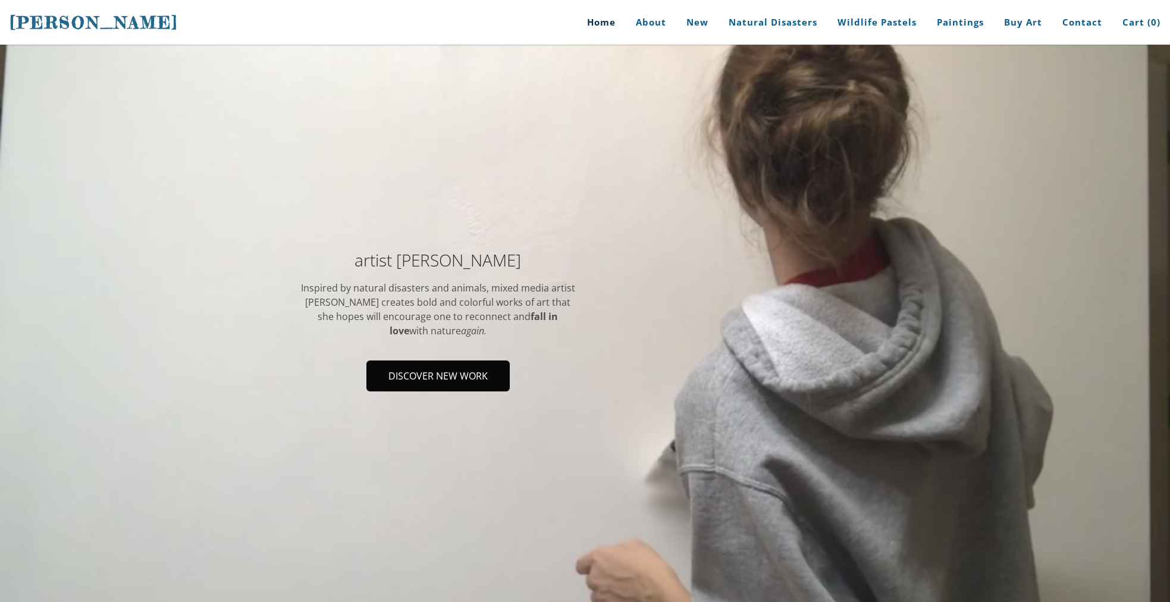
click at [436, 376] on span "Discover new work" at bounding box center [437, 376] width 141 height 29
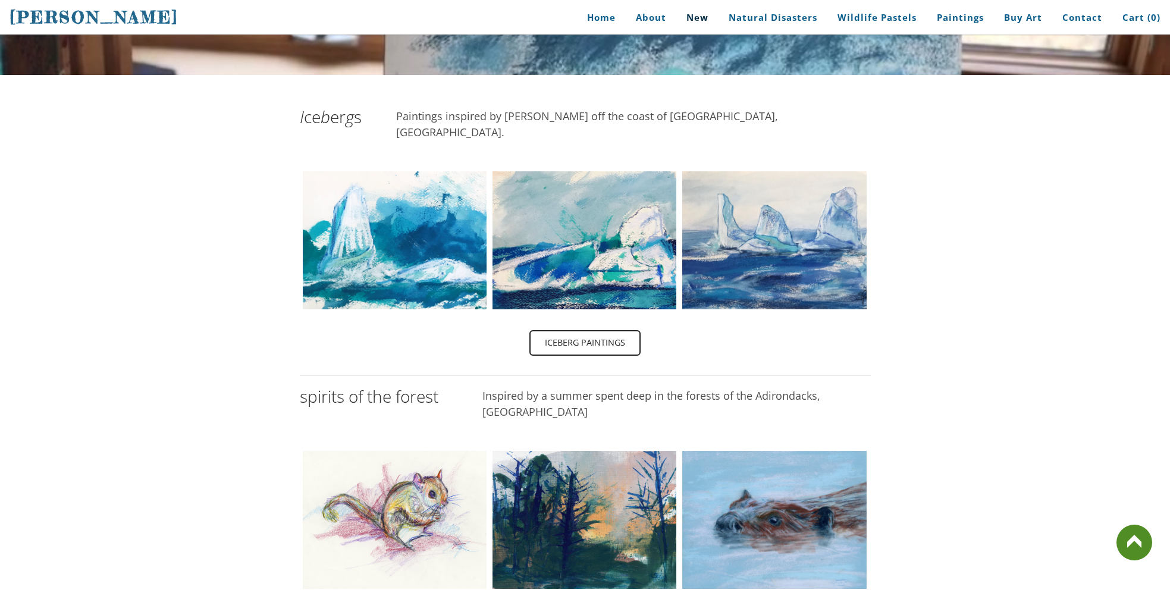
scroll to position [272, 0]
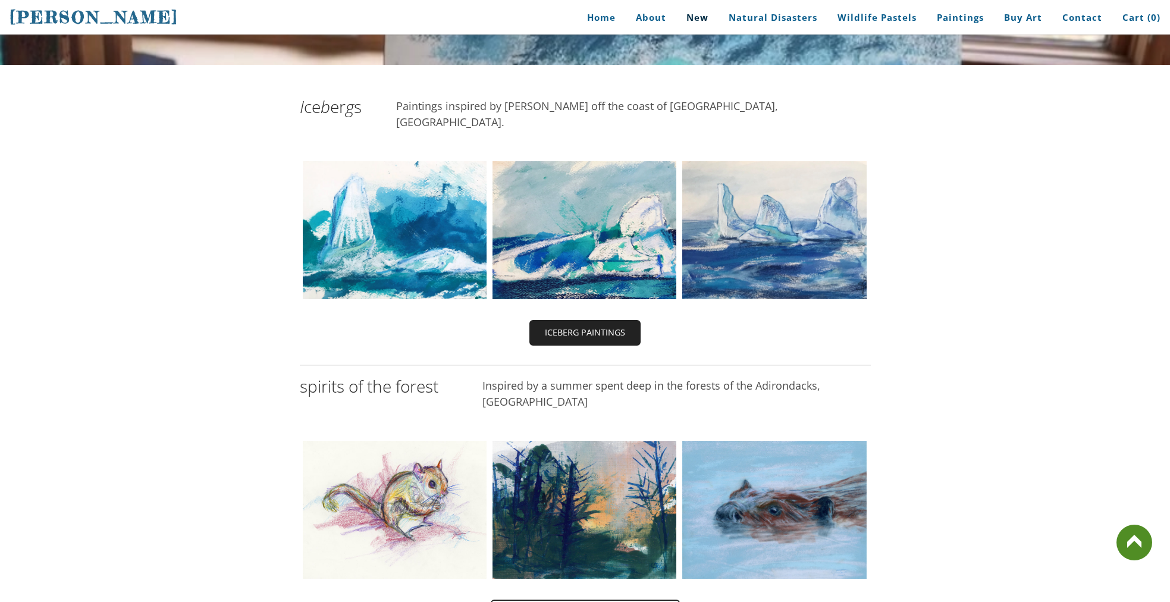
click at [592, 321] on span "Iceberg paintings" at bounding box center [584, 332] width 109 height 23
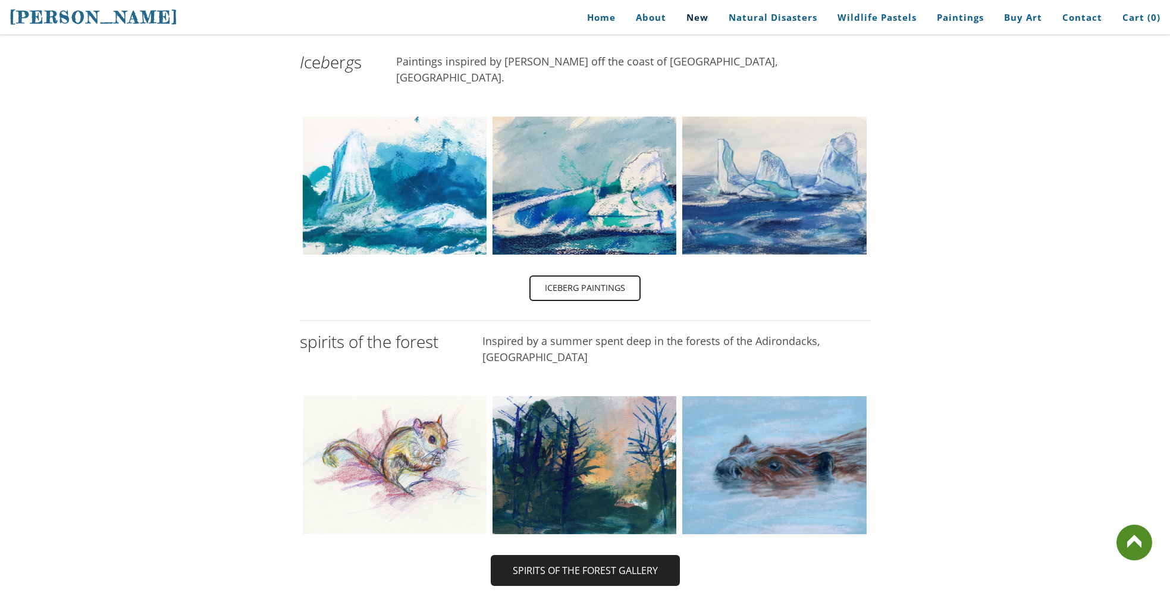
click at [626, 556] on span "Spirits of the Forest Gallery" at bounding box center [585, 570] width 187 height 29
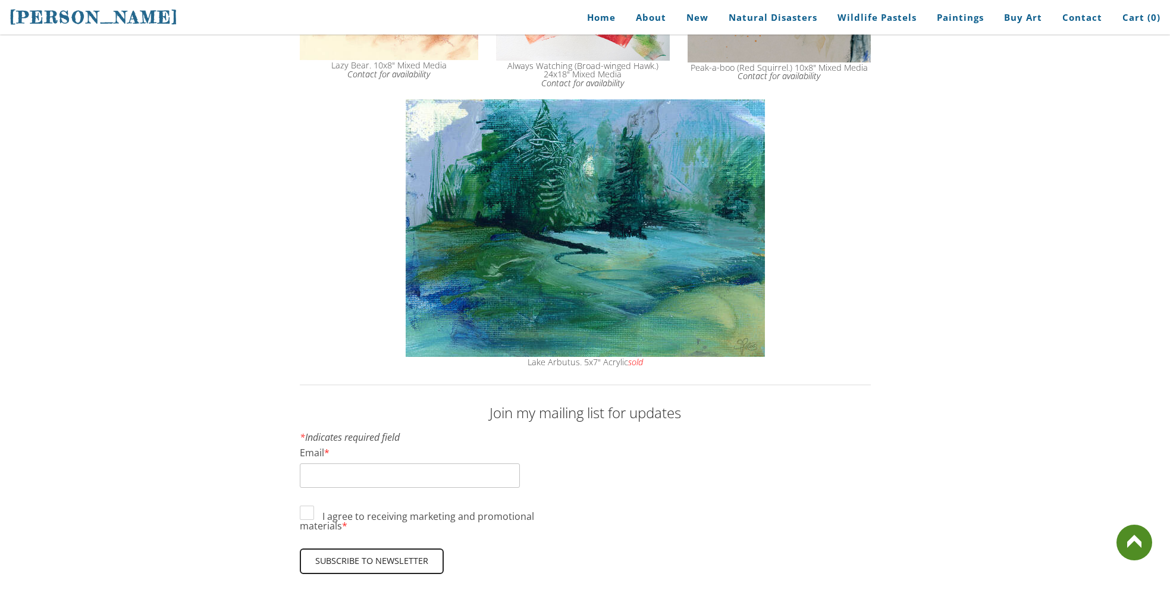
scroll to position [4403, 0]
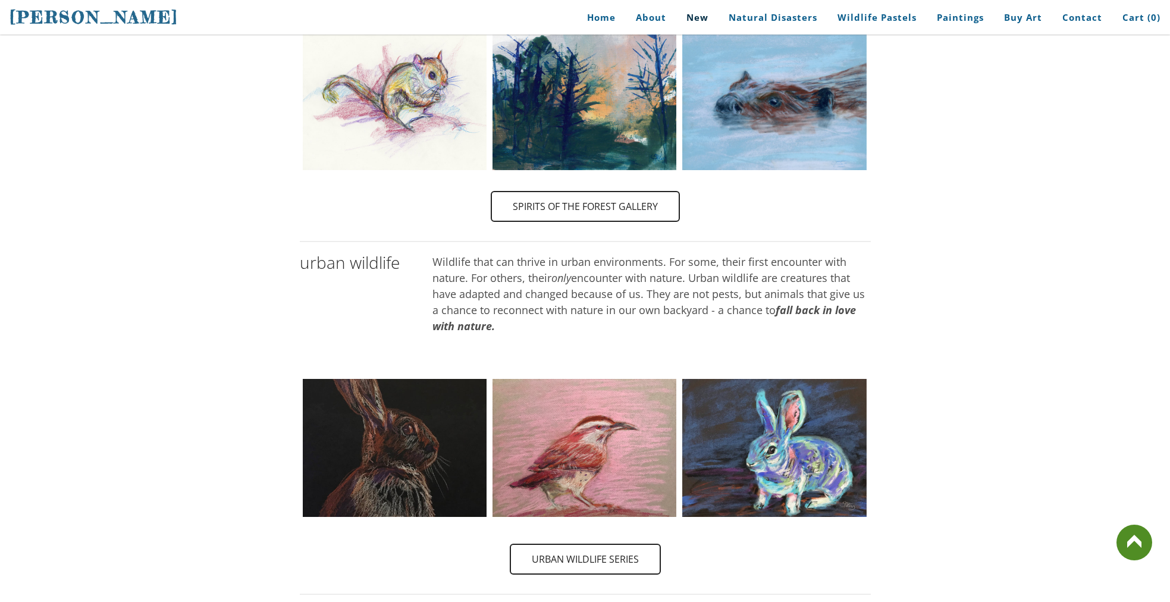
scroll to position [1024, 0]
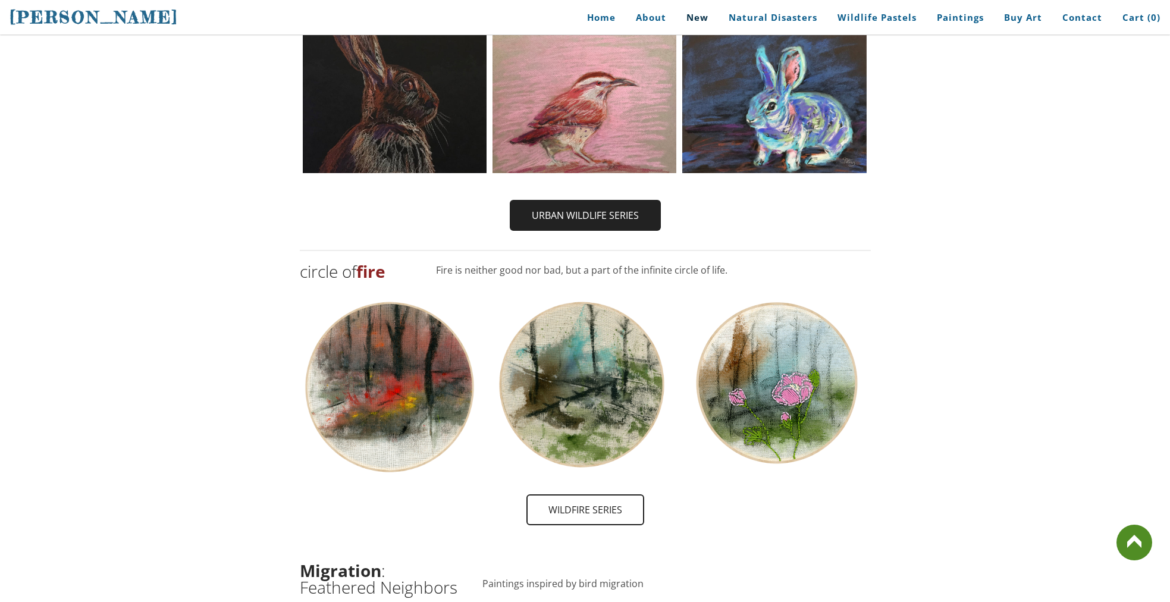
click at [614, 201] on span "Urban Wildlife Series" at bounding box center [585, 215] width 149 height 29
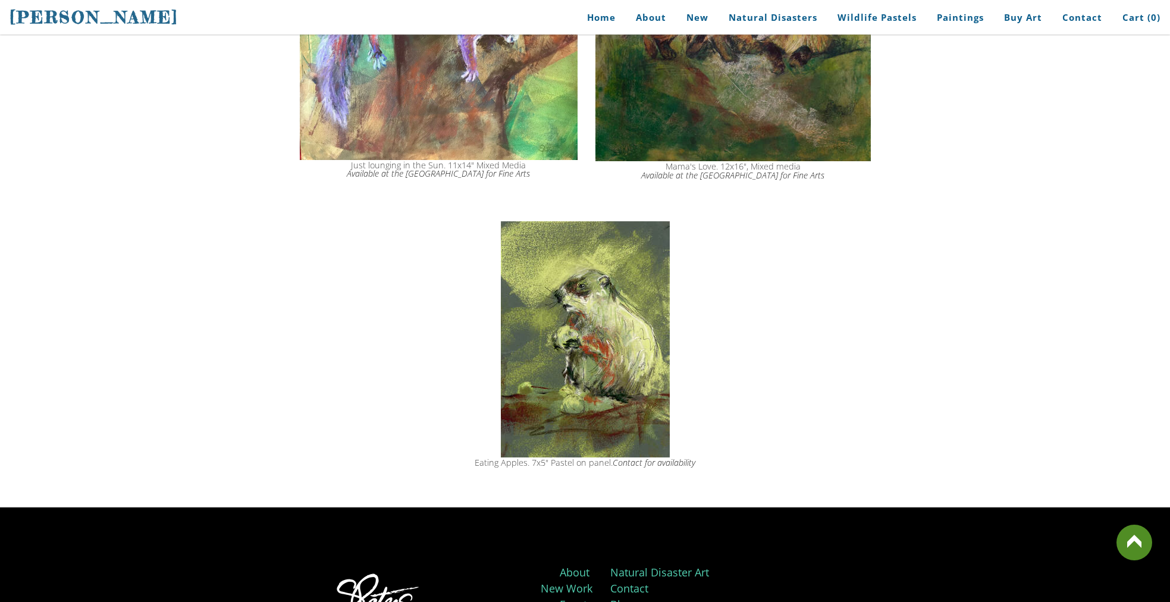
scroll to position [2718, 0]
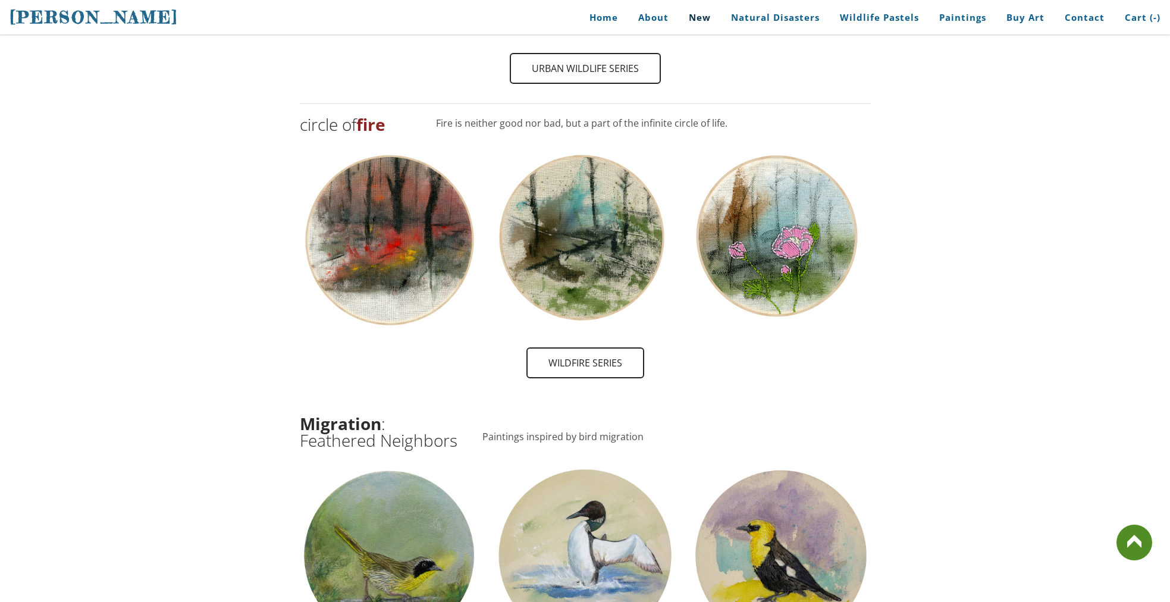
scroll to position [1437, 0]
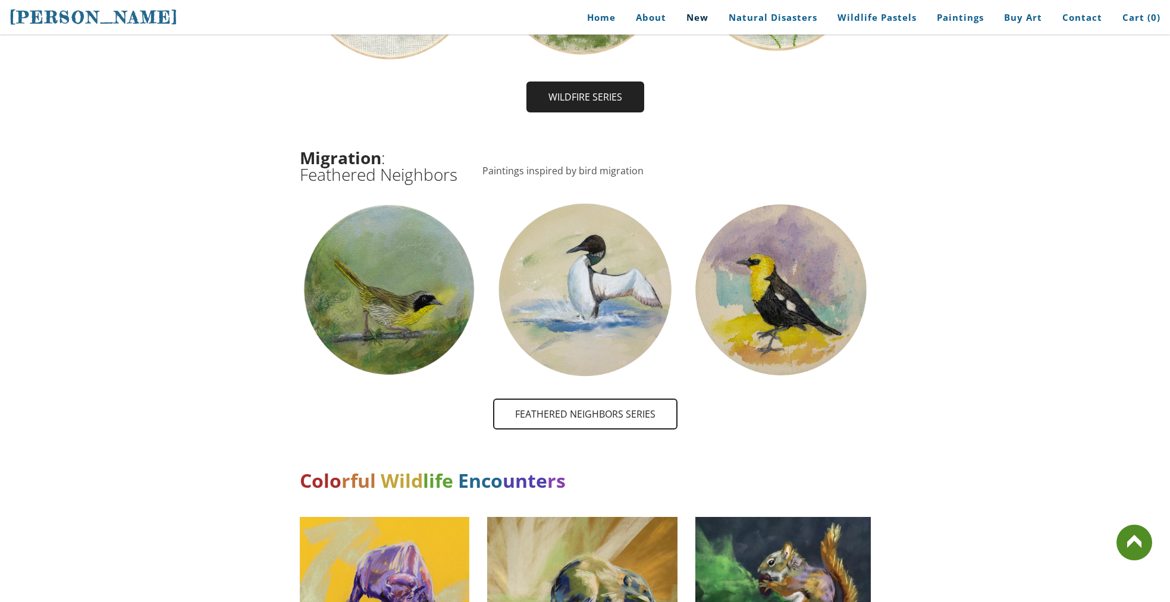
click at [582, 83] on span "wildfire Series" at bounding box center [584, 97] width 115 height 29
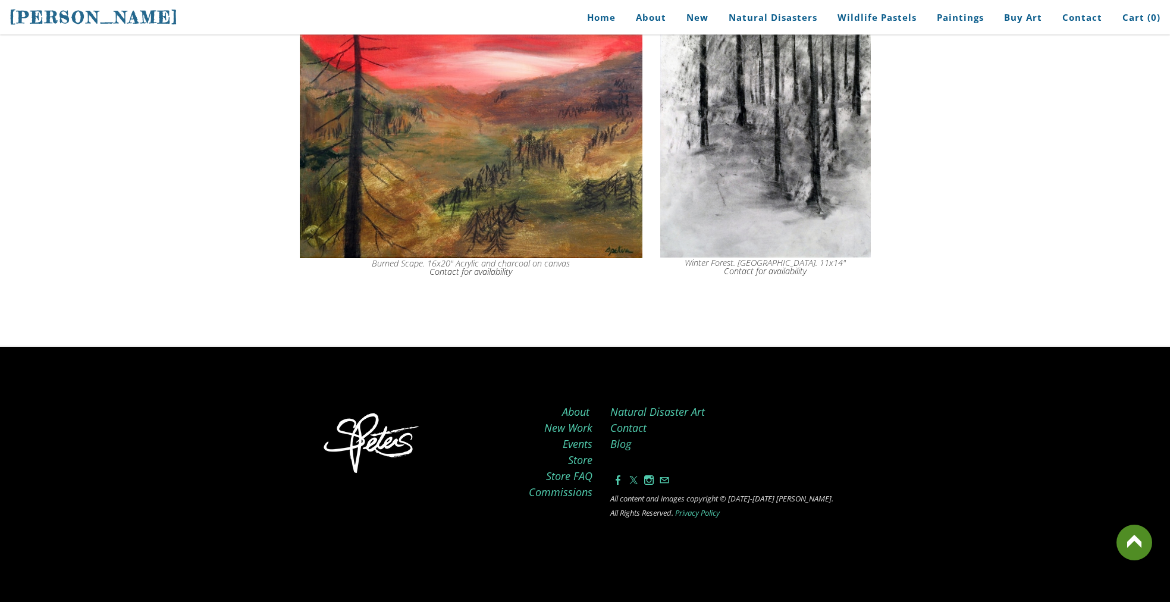
scroll to position [6029, 0]
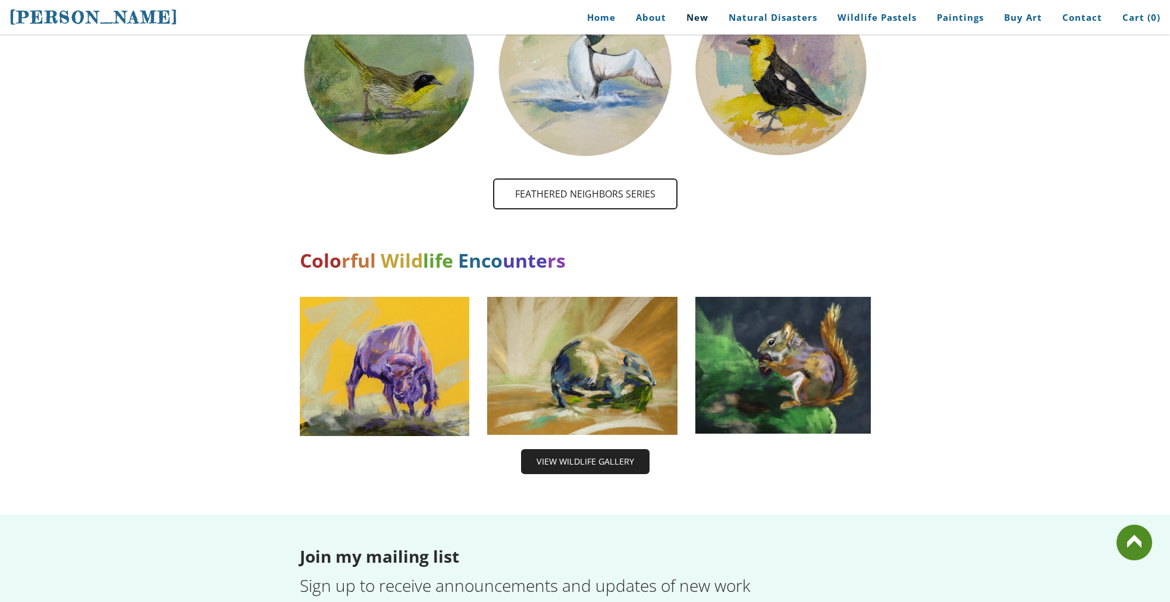
scroll to position [1659, 0]
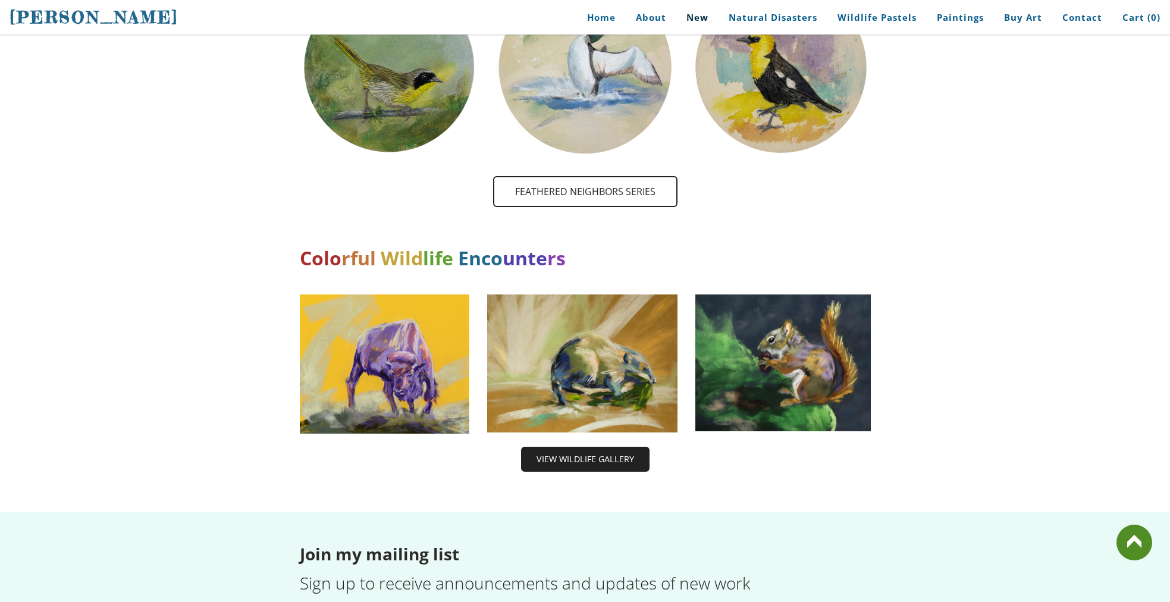
click at [610, 448] on span "View wildlife Gallery" at bounding box center [585, 459] width 126 height 23
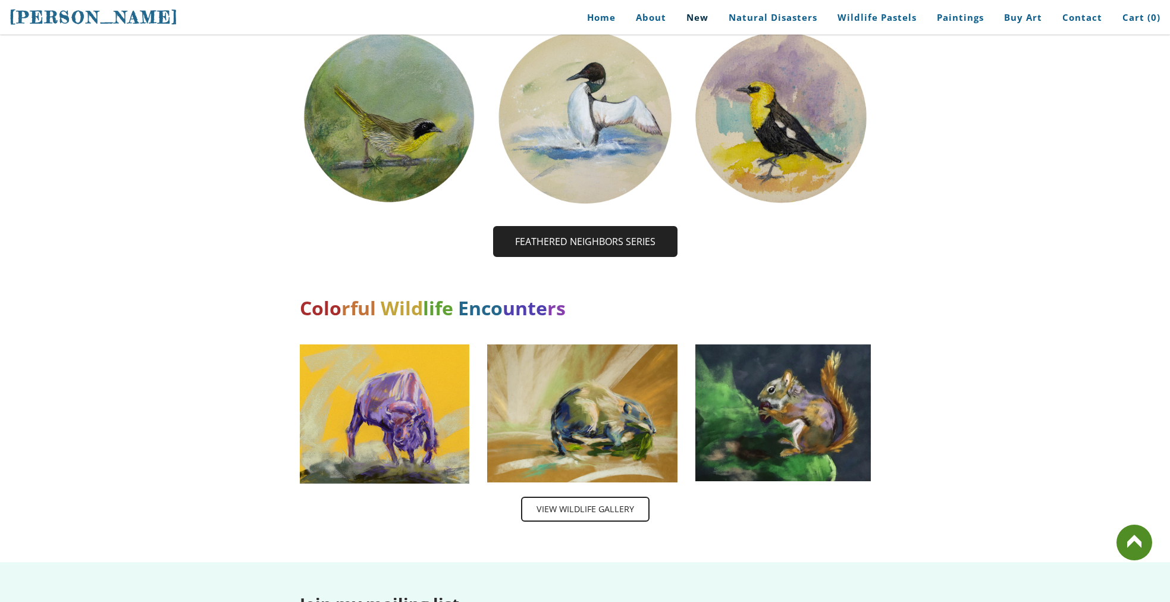
scroll to position [1607, 0]
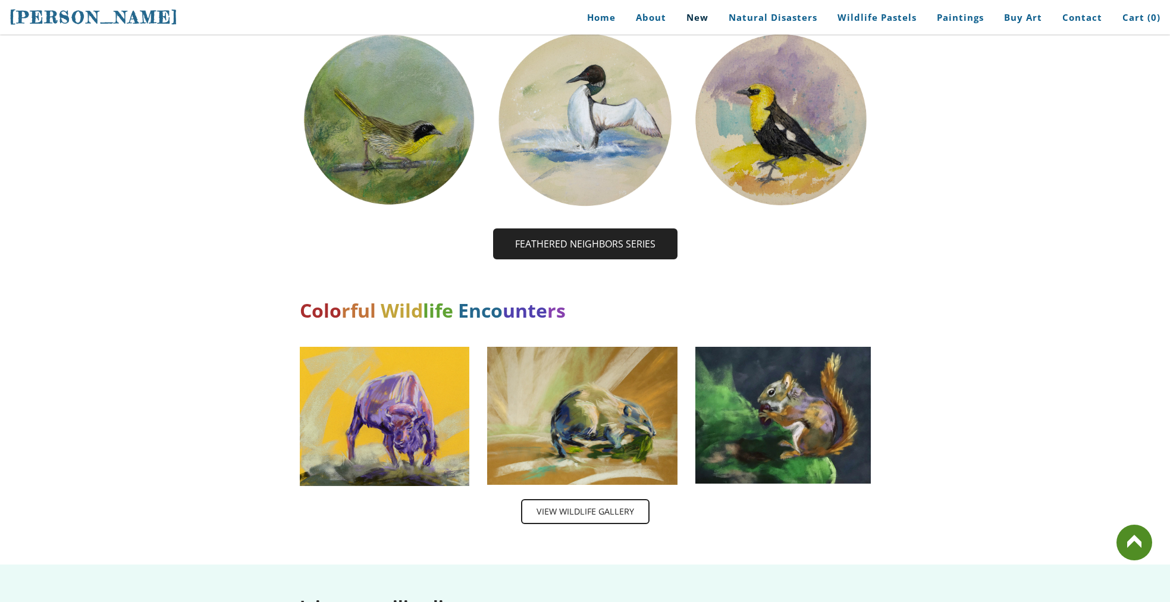
click at [609, 230] on span "Feathered Neighbors Series" at bounding box center [585, 244] width 182 height 29
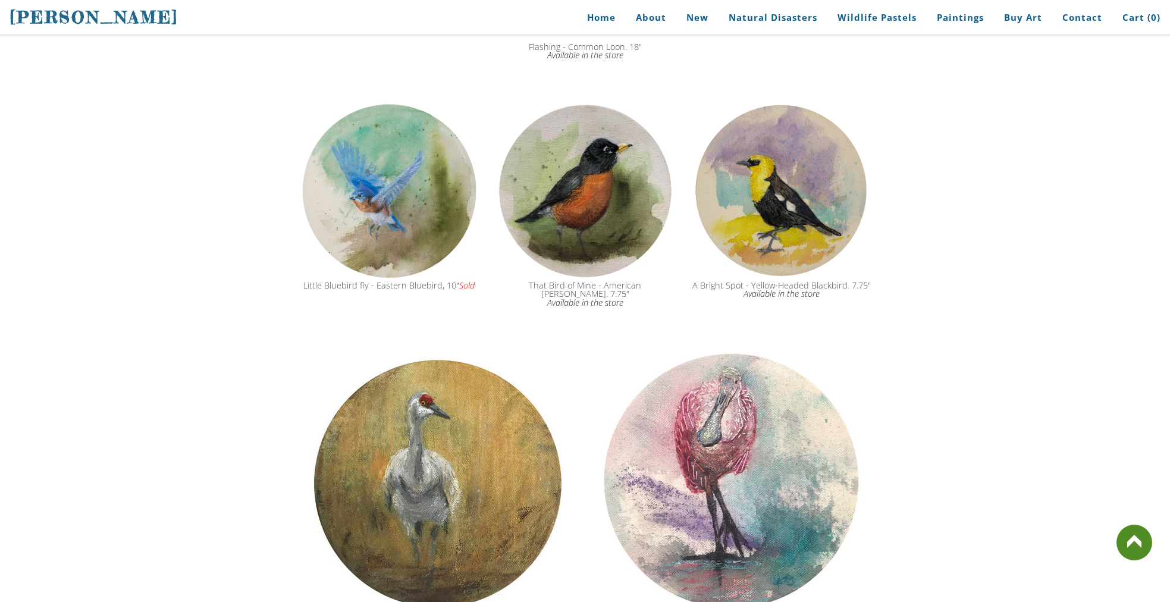
scroll to position [1516, 0]
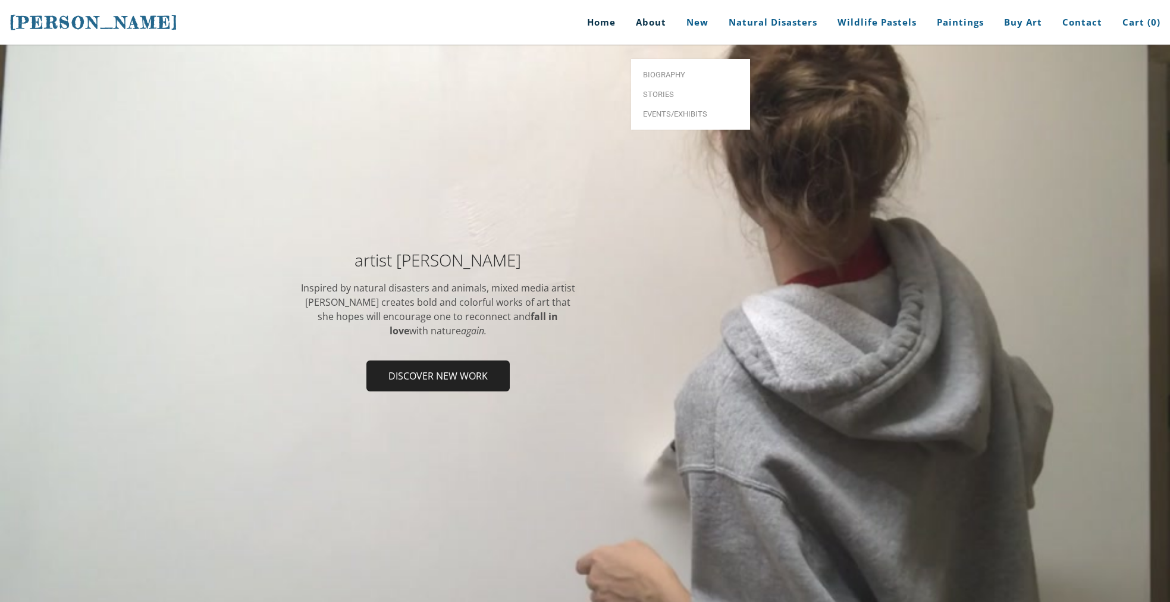
click at [650, 19] on link "About" at bounding box center [651, 22] width 48 height 45
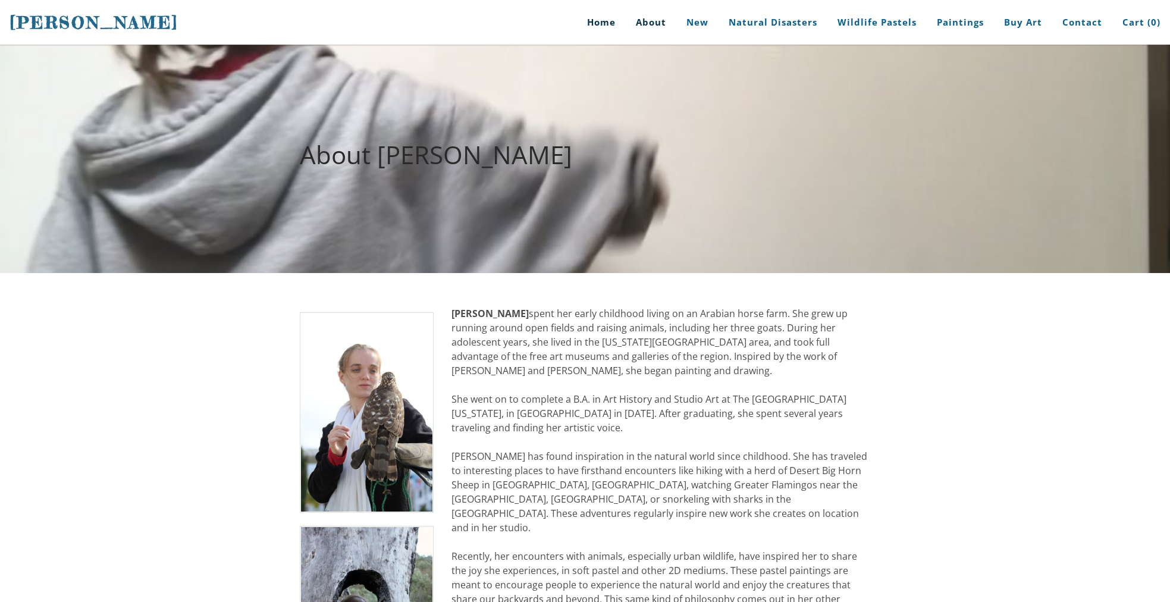
click at [599, 18] on link "Home" at bounding box center [596, 22] width 55 height 45
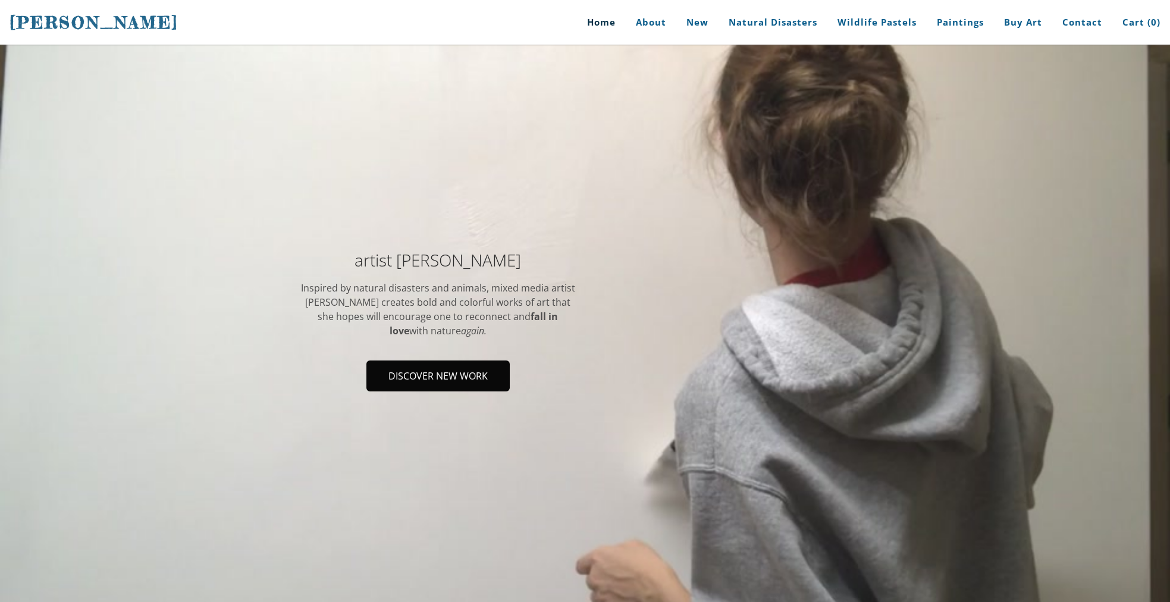
click at [455, 370] on span "Discover new work" at bounding box center [437, 376] width 141 height 29
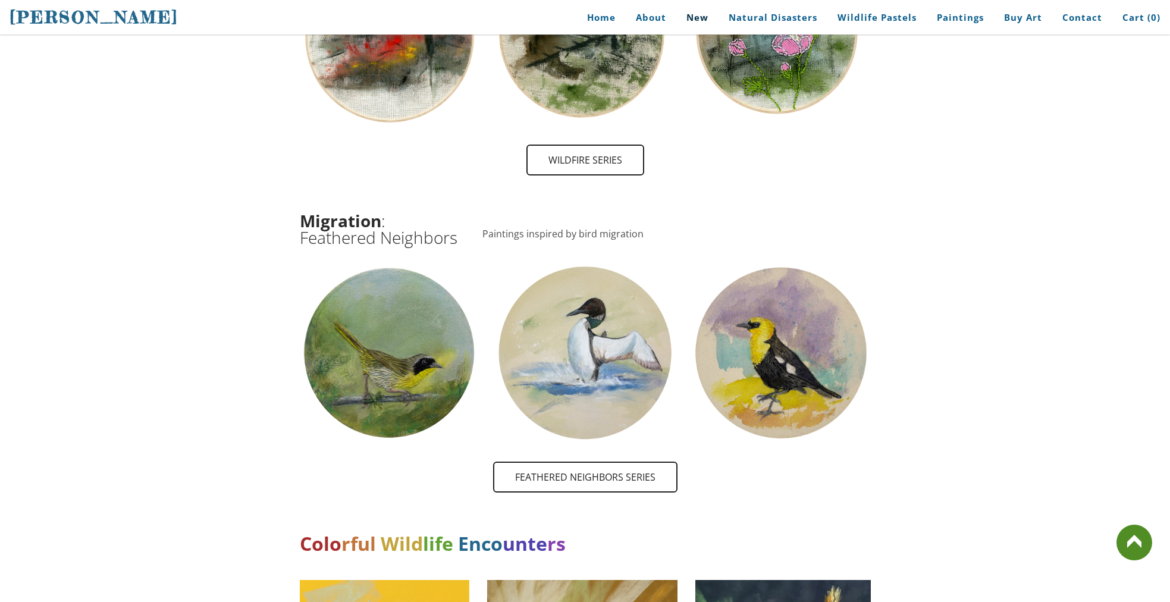
scroll to position [1889, 0]
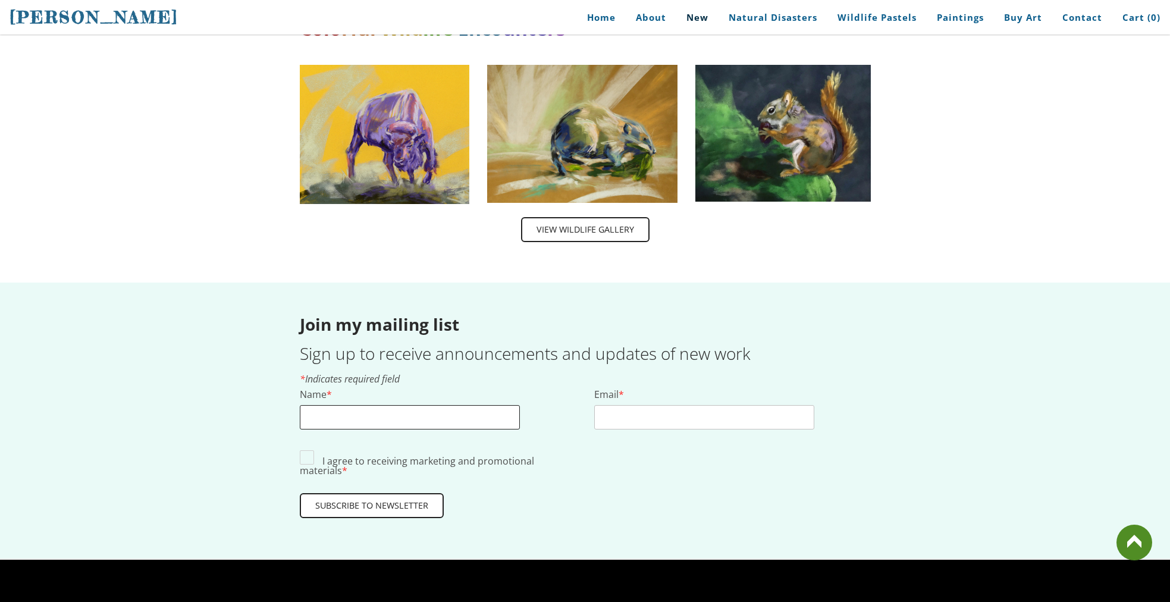
click at [315, 405] on input "Name *" at bounding box center [410, 417] width 220 height 24
type input "L"
type input "[PERSON_NAME]"
click at [628, 405] on input "Email *" at bounding box center [704, 417] width 220 height 24
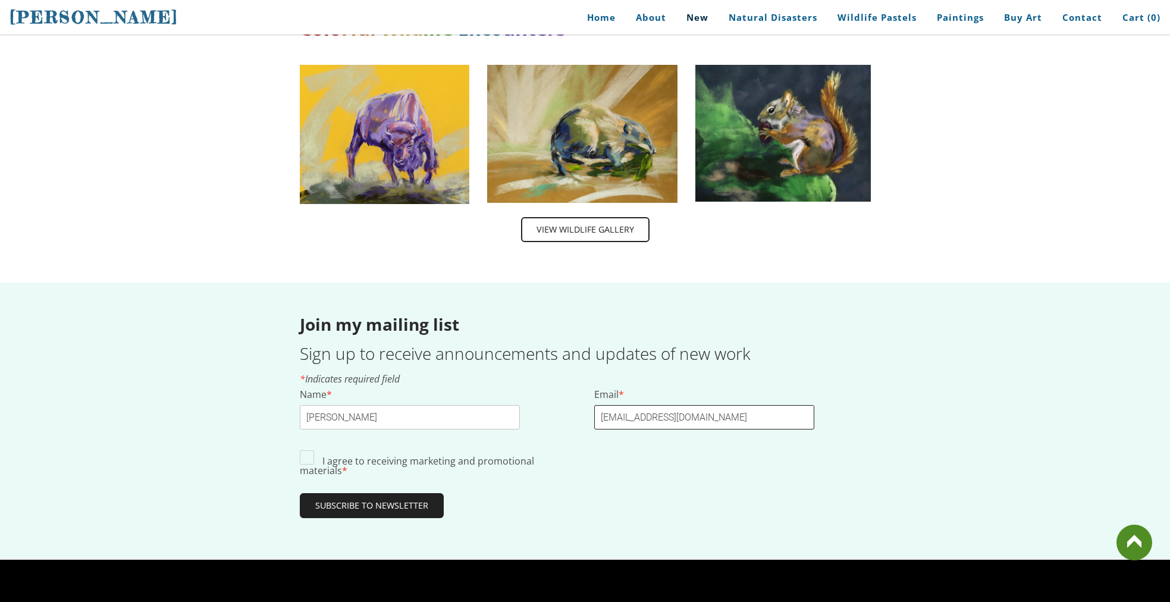
click at [376, 494] on span "Subscribe to Newsletter" at bounding box center [372, 505] width 142 height 23
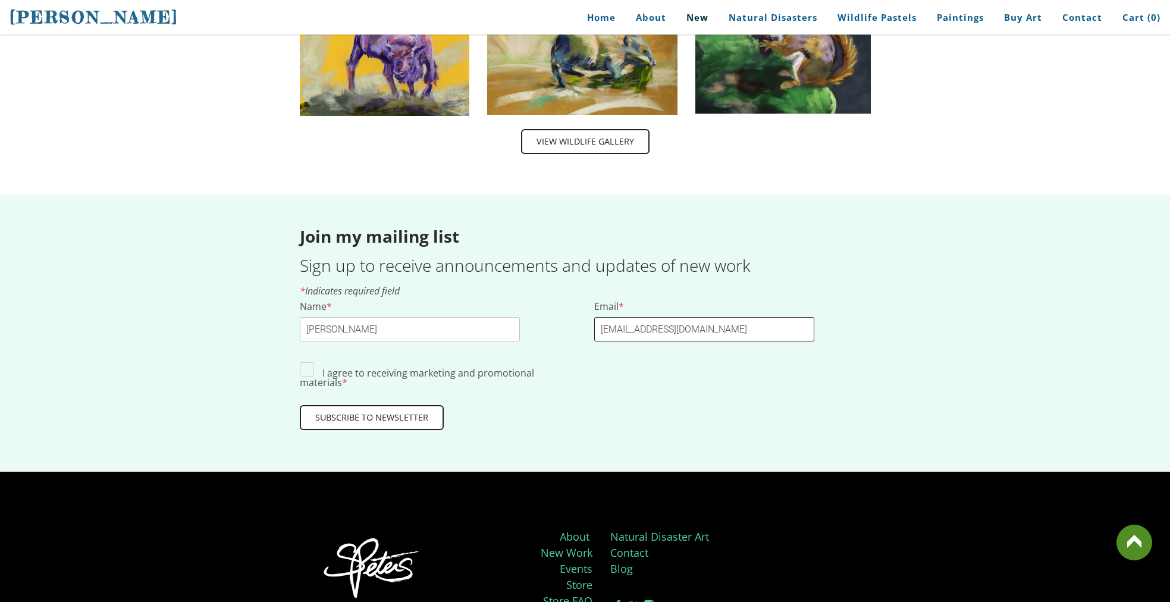
scroll to position [1978, 0]
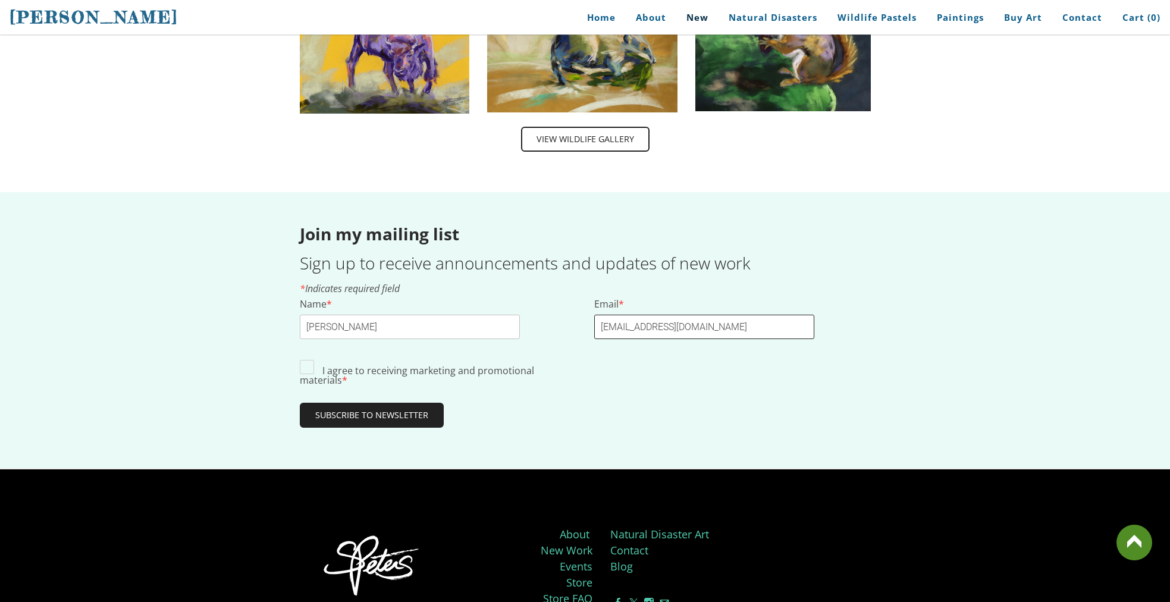
click at [348, 404] on span "Subscribe to Newsletter" at bounding box center [372, 415] width 142 height 23
type input "[EMAIL_ADDRESS][DOMAIN_NAME]"
click at [306, 359] on input "I agree to receiving marketing and promotional materials *" at bounding box center [307, 366] width 14 height 14
checkbox input "true"
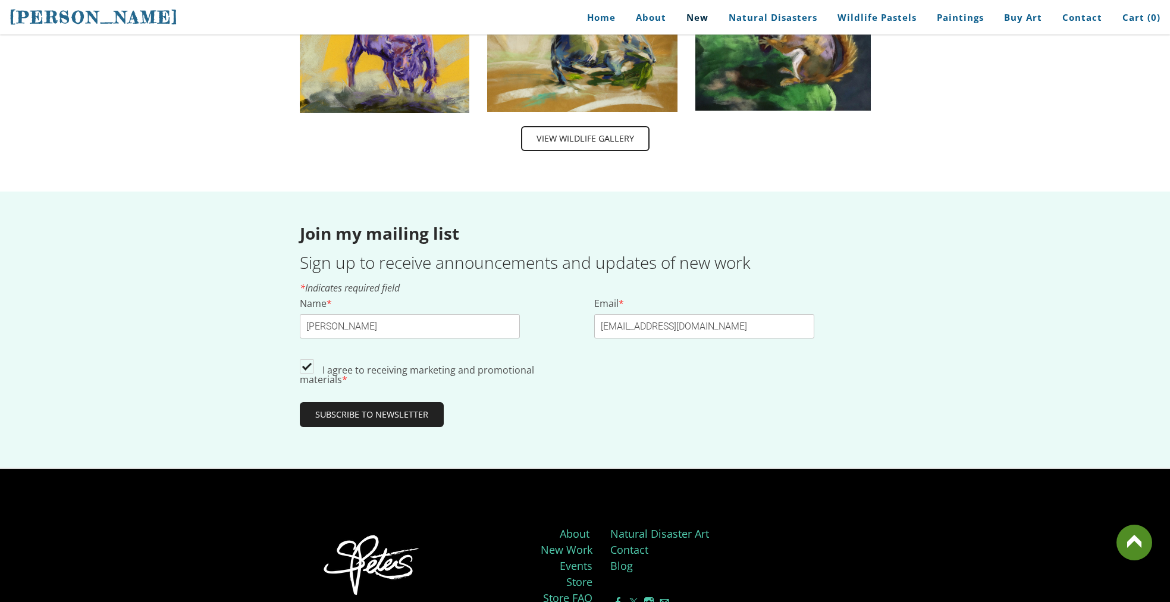
click at [388, 403] on span "Subscribe to Newsletter" at bounding box center [372, 414] width 142 height 23
